Goal: Information Seeking & Learning: Find specific fact

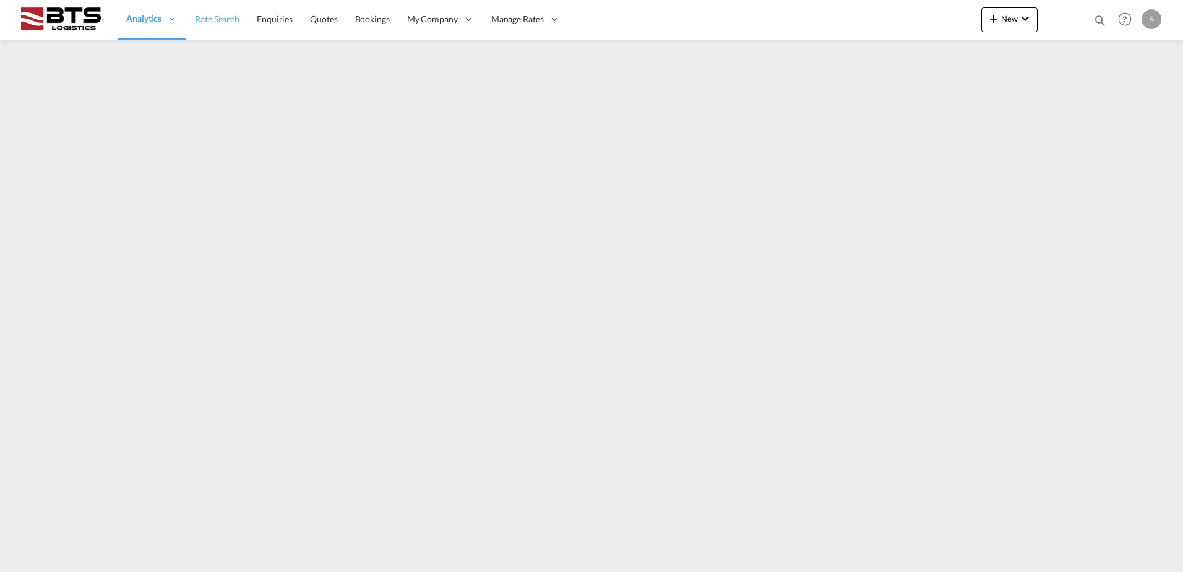
click at [207, 17] on span "Rate Search" at bounding box center [217, 19] width 45 height 11
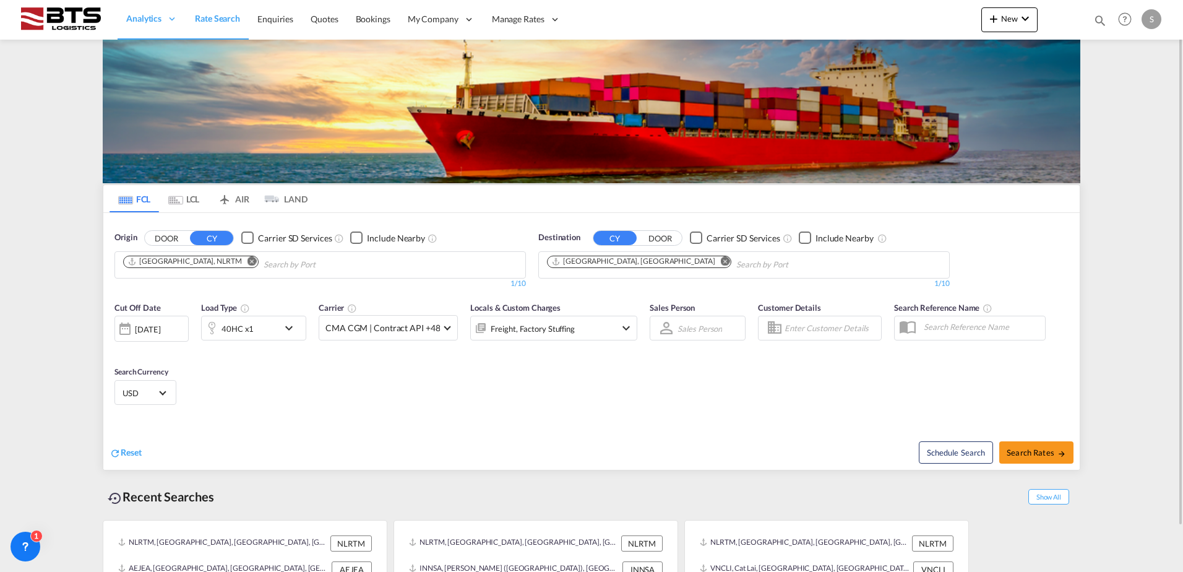
click at [721, 259] on md-icon "Remove" at bounding box center [725, 260] width 9 height 9
click at [611, 261] on body "Analytics Reports Dashboard Rate Search Enquiries Quotes Bookings" at bounding box center [591, 286] width 1183 height 572
type input "jedda"
click at [593, 291] on div "Jedda h [GEOGRAPHIC_DATA] SAJED" at bounding box center [642, 293] width 235 height 37
click at [1049, 450] on span "Search Rates" at bounding box center [1036, 452] width 59 height 10
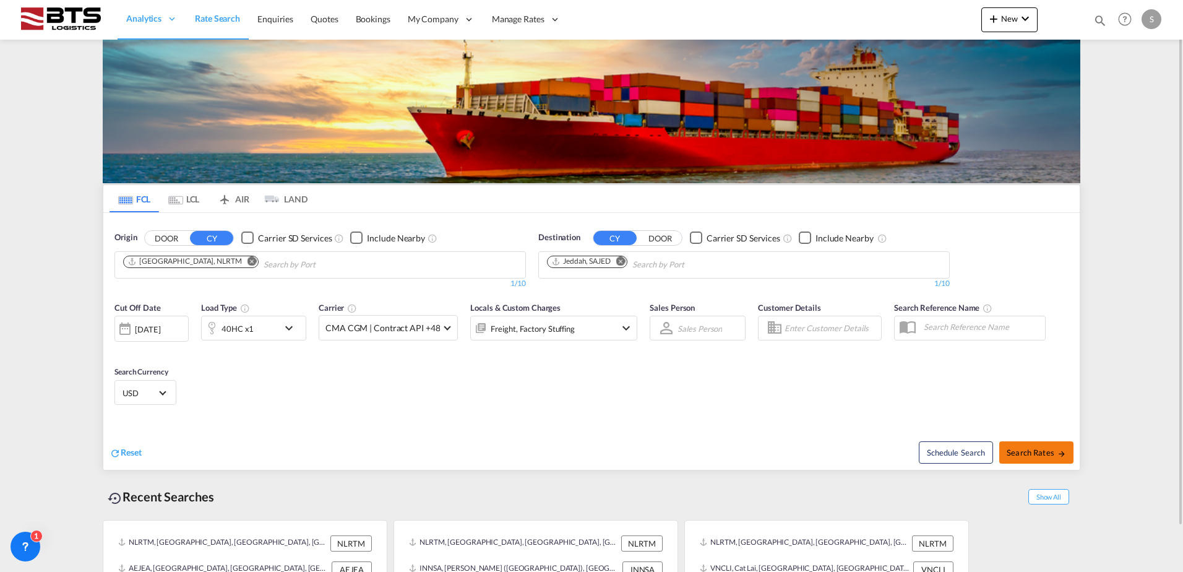
type input "NLRTM to SAJED / [DATE]"
